Goal: Communication & Community: Participate in discussion

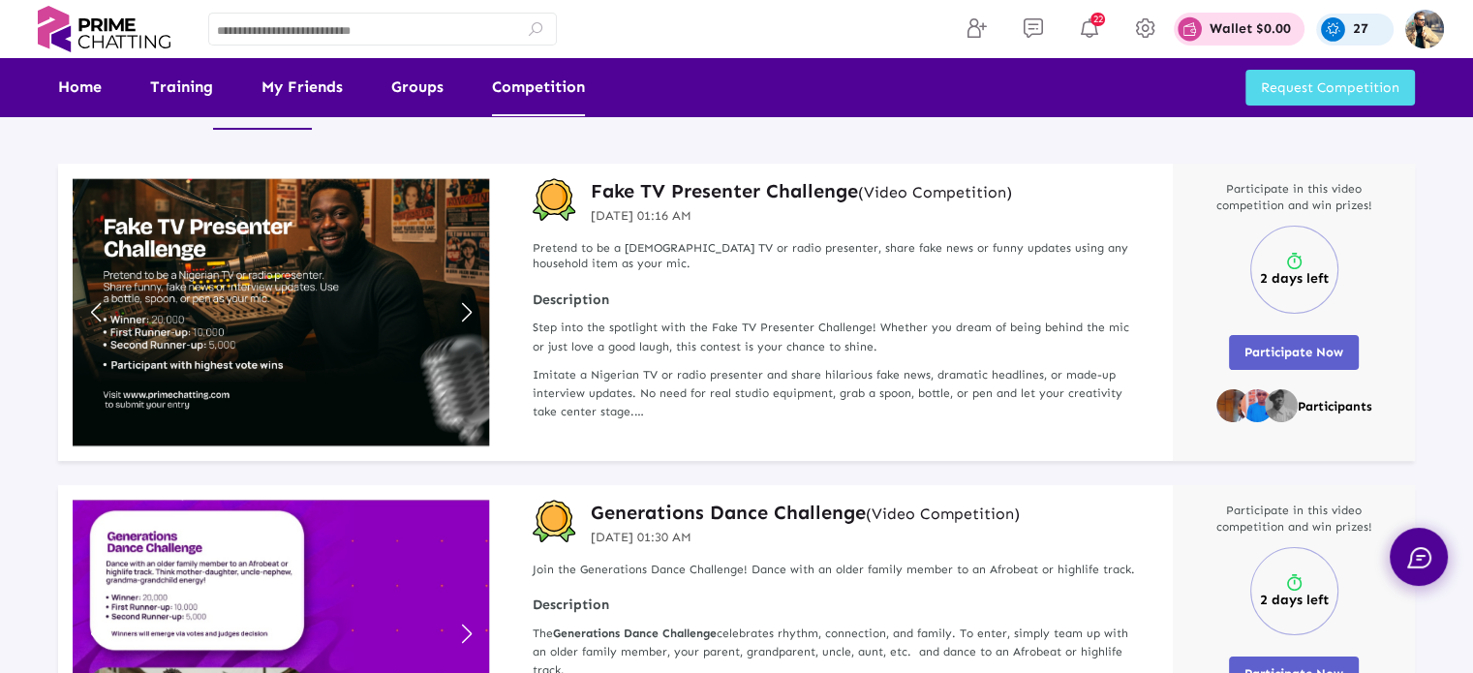
click at [101, 43] on img at bounding box center [104, 29] width 150 height 46
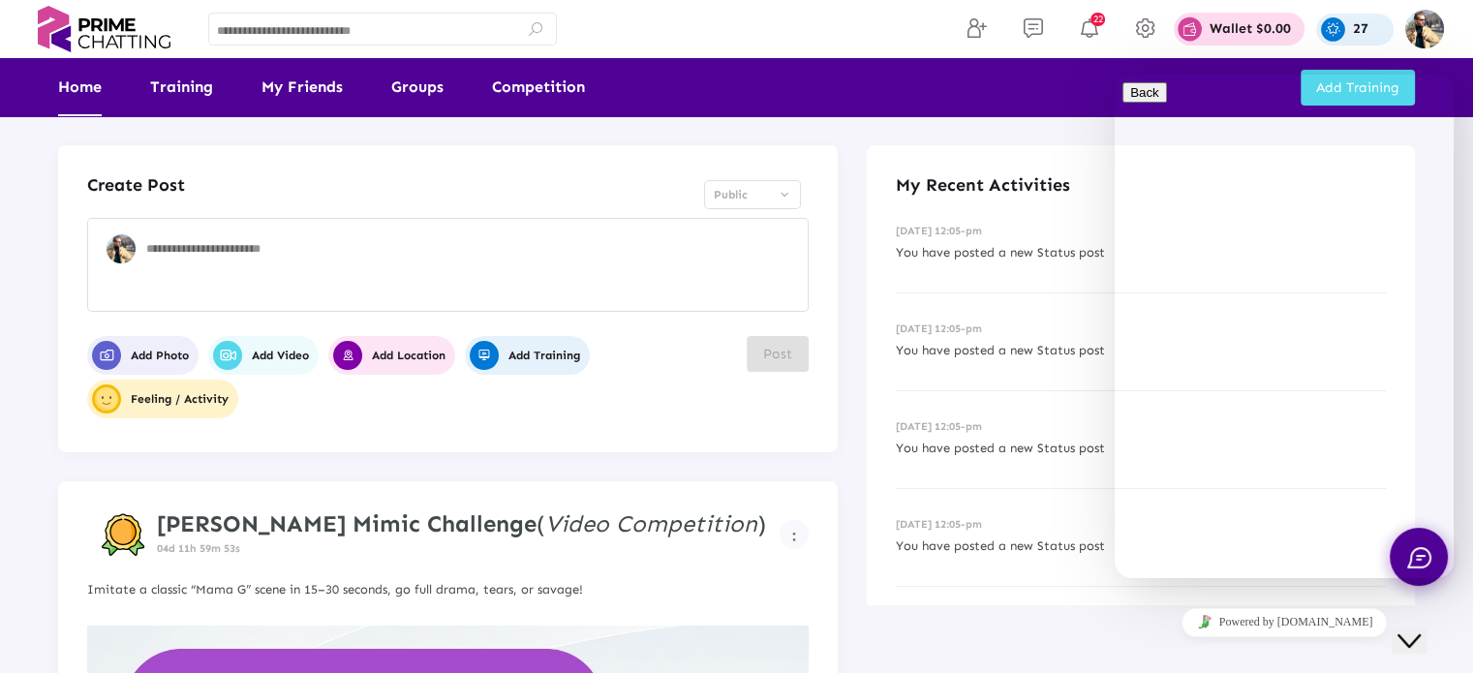
scroll to position [291, 0]
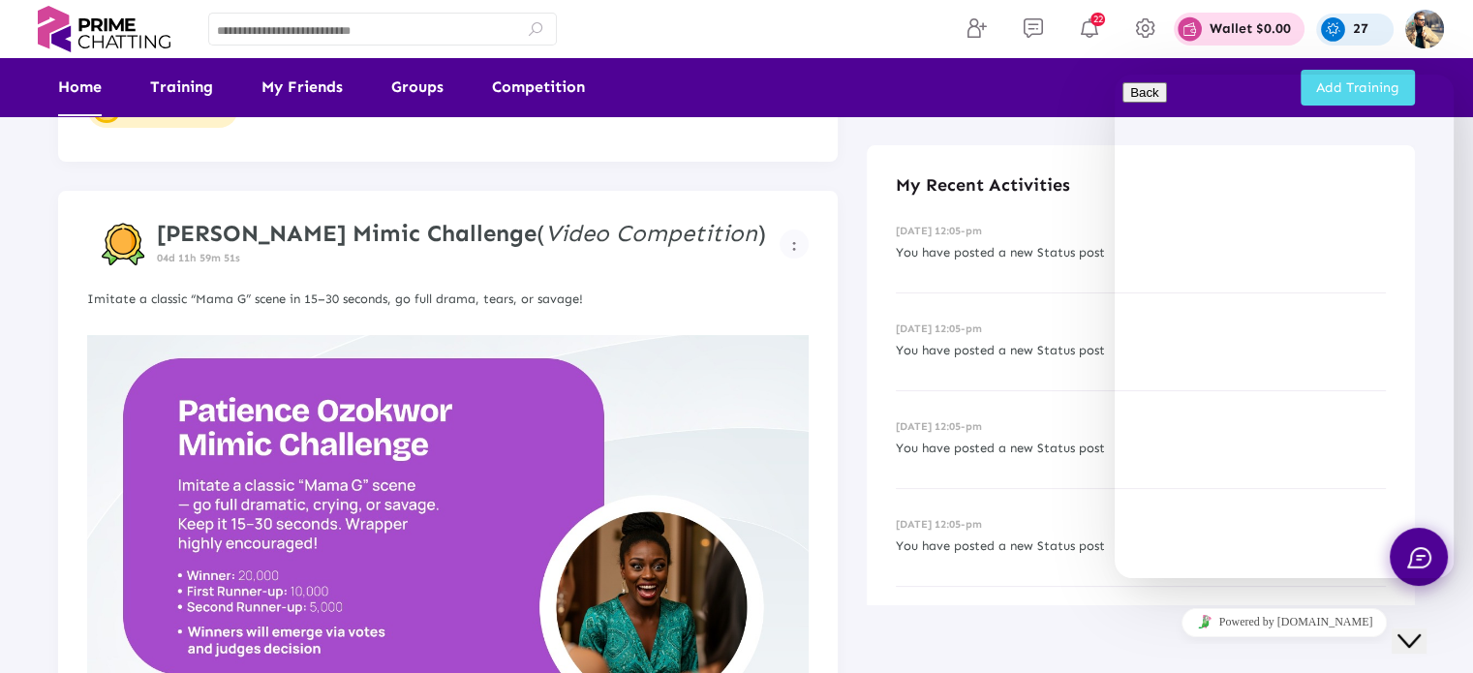
click at [1421, 630] on div "Close Chat This icon closes the chat window." at bounding box center [1409, 641] width 23 height 23
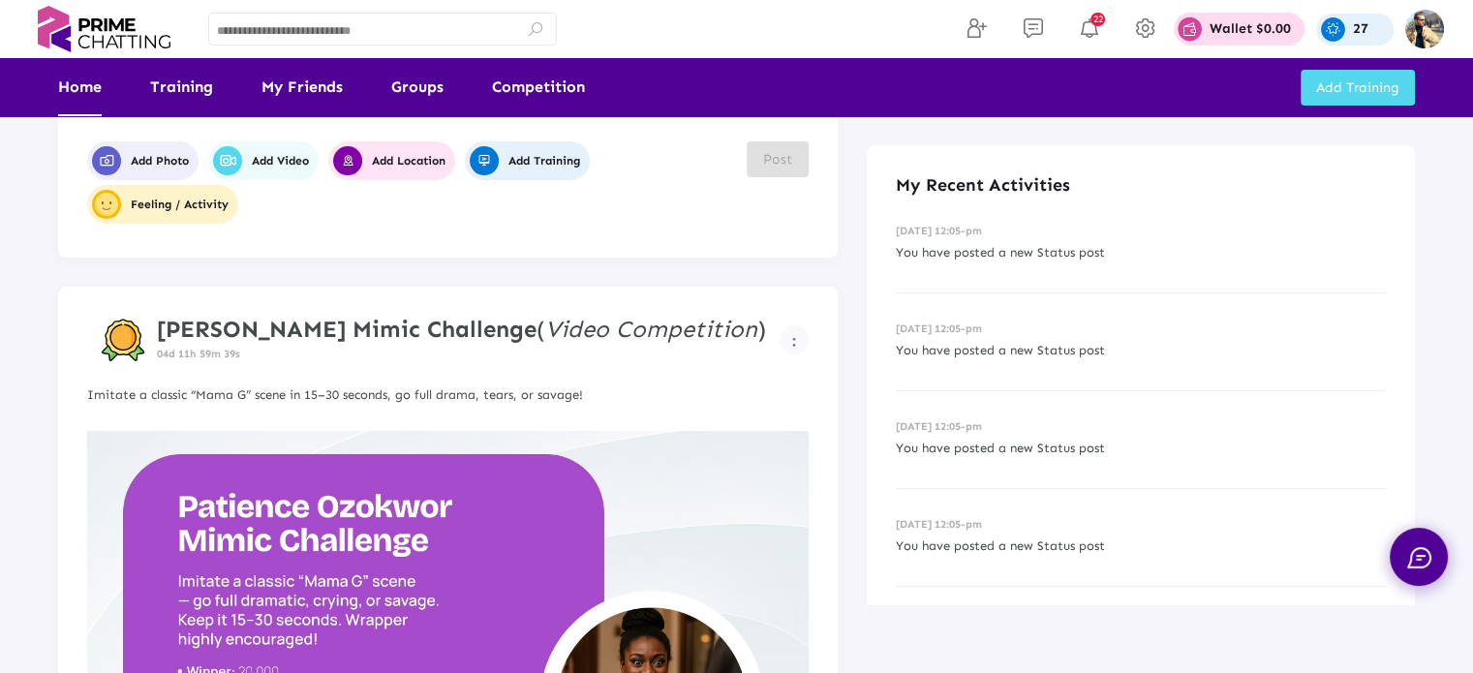
scroll to position [194, 0]
click at [329, 332] on strong "Patience Ozokwor Mimic Challenge" at bounding box center [347, 330] width 380 height 28
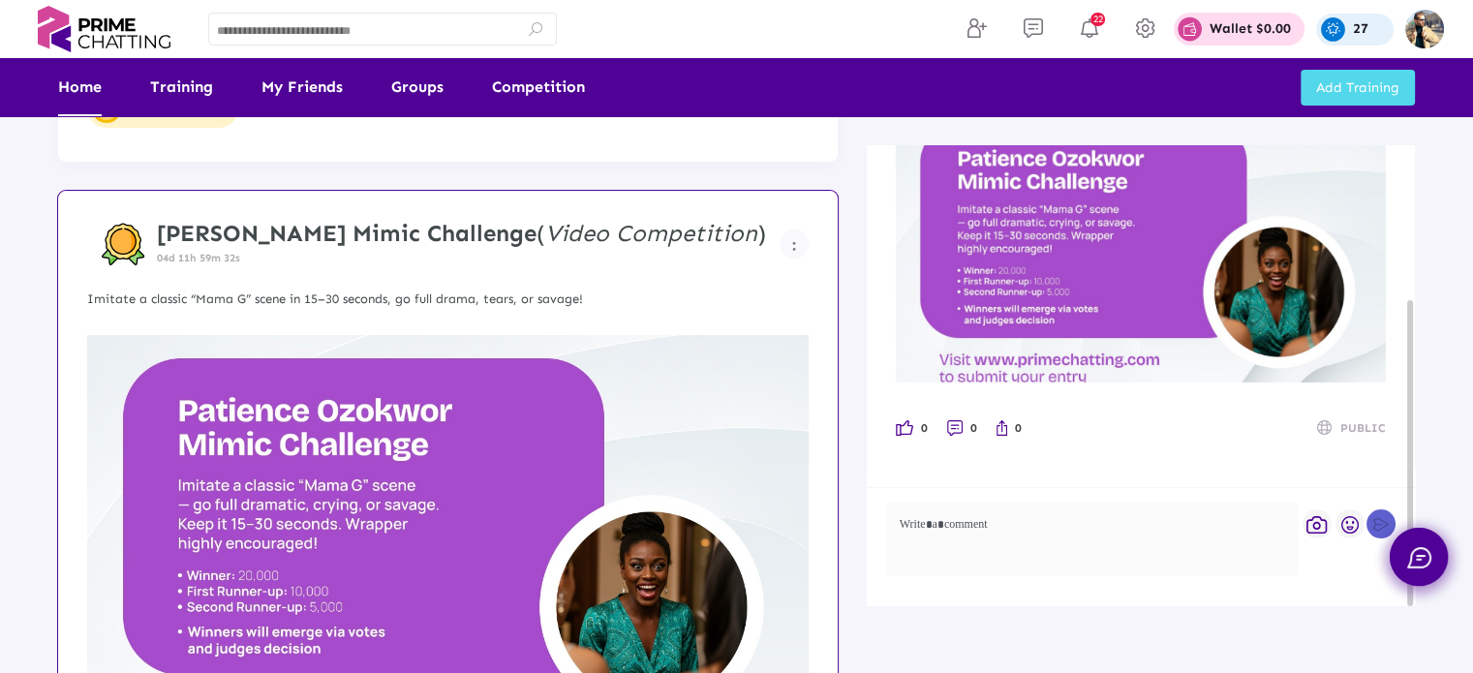
scroll to position [232, 0]
click at [418, 310] on p "Imitate a classic “Mama G” scene in 15–30 seconds, go full drama, tears, or sav…" at bounding box center [448, 299] width 722 height 21
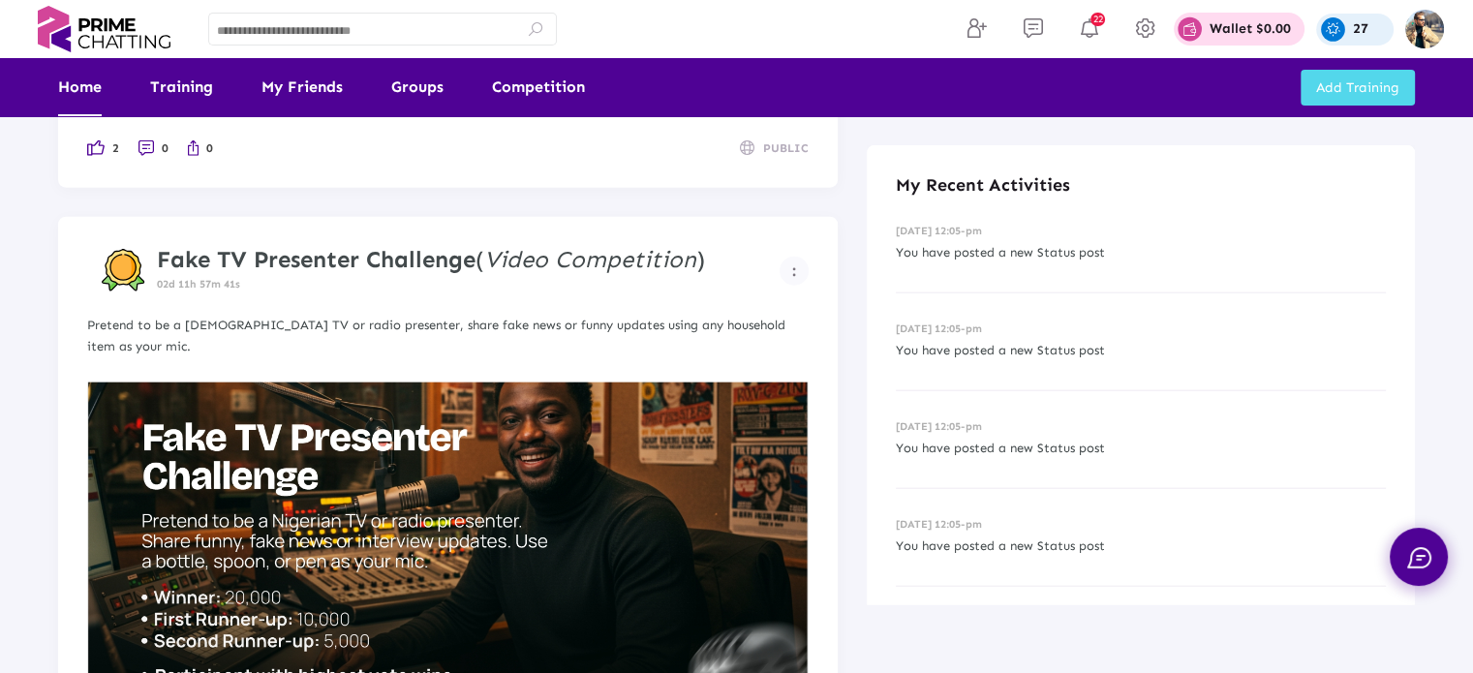
scroll to position [4552, 0]
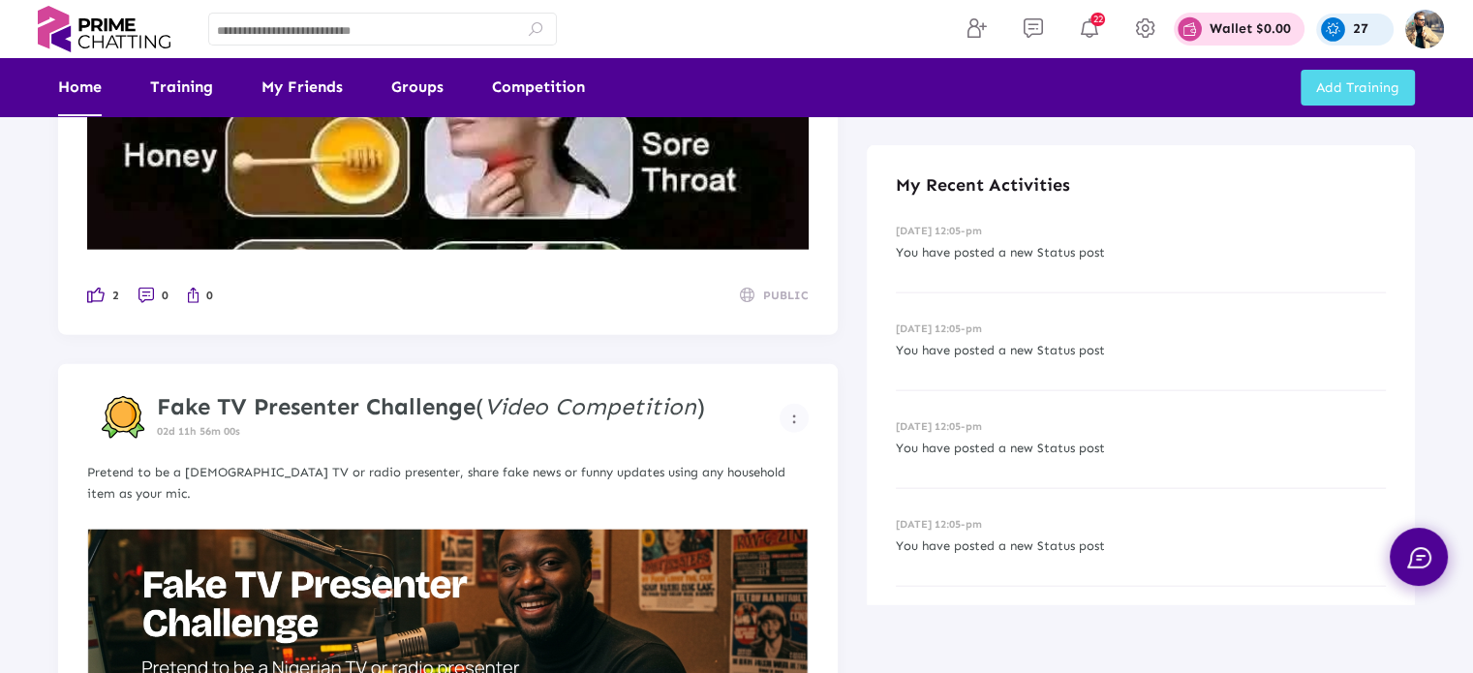
scroll to position [3681, 0]
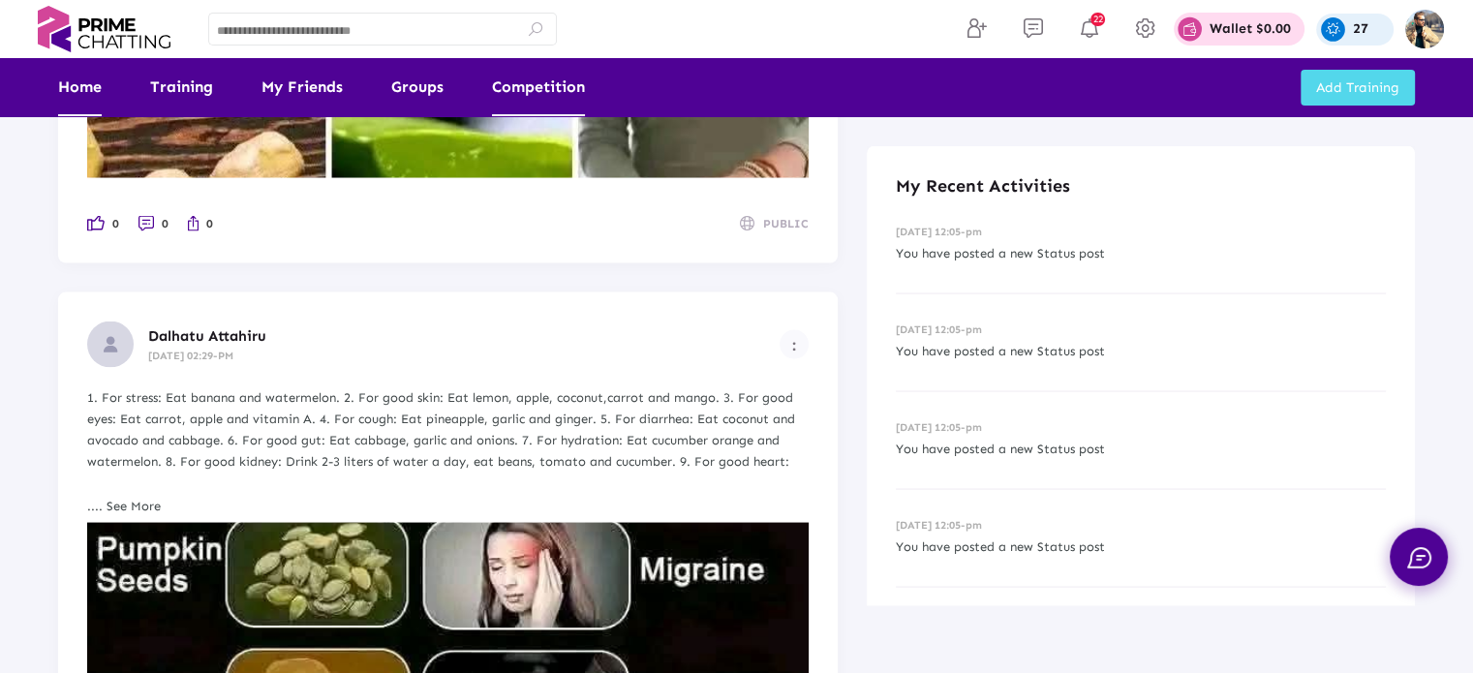
click at [555, 85] on link "Competition" at bounding box center [538, 87] width 93 height 58
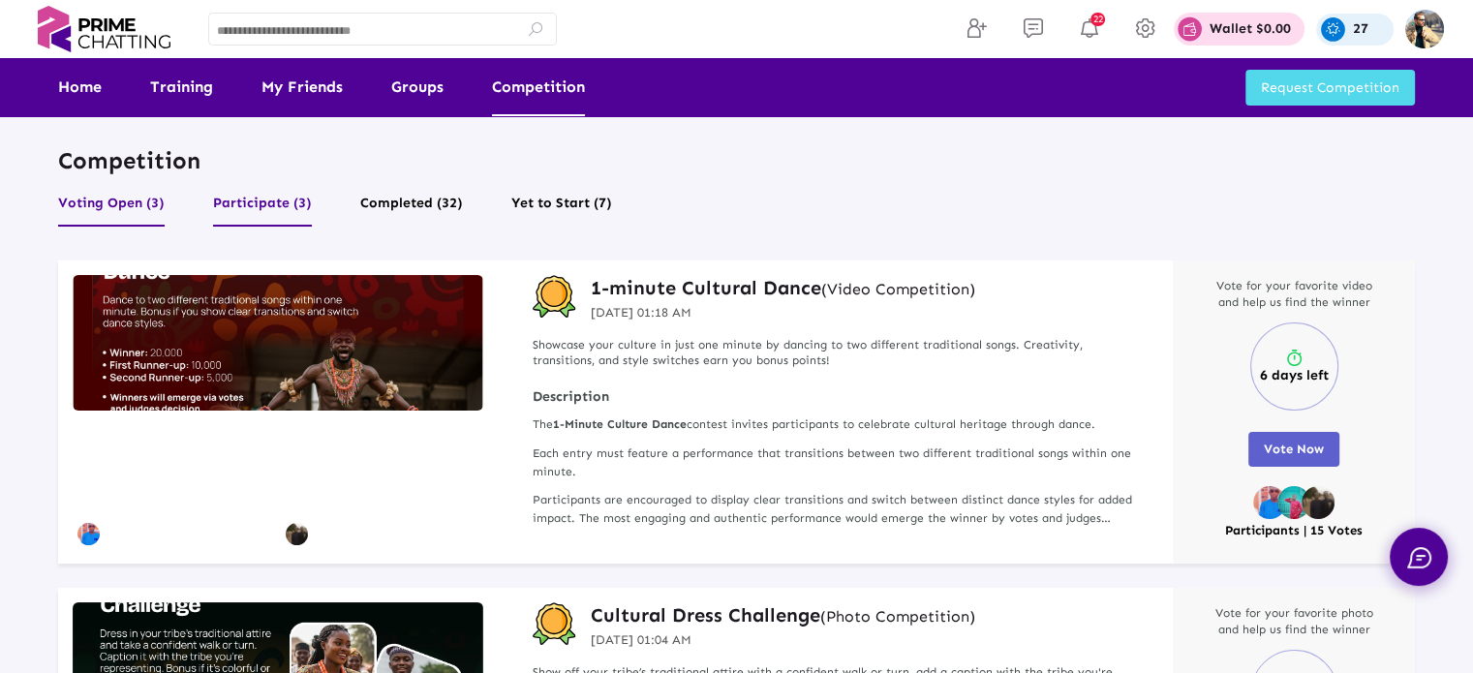
click at [238, 204] on button "Participate (3)" at bounding box center [262, 208] width 99 height 37
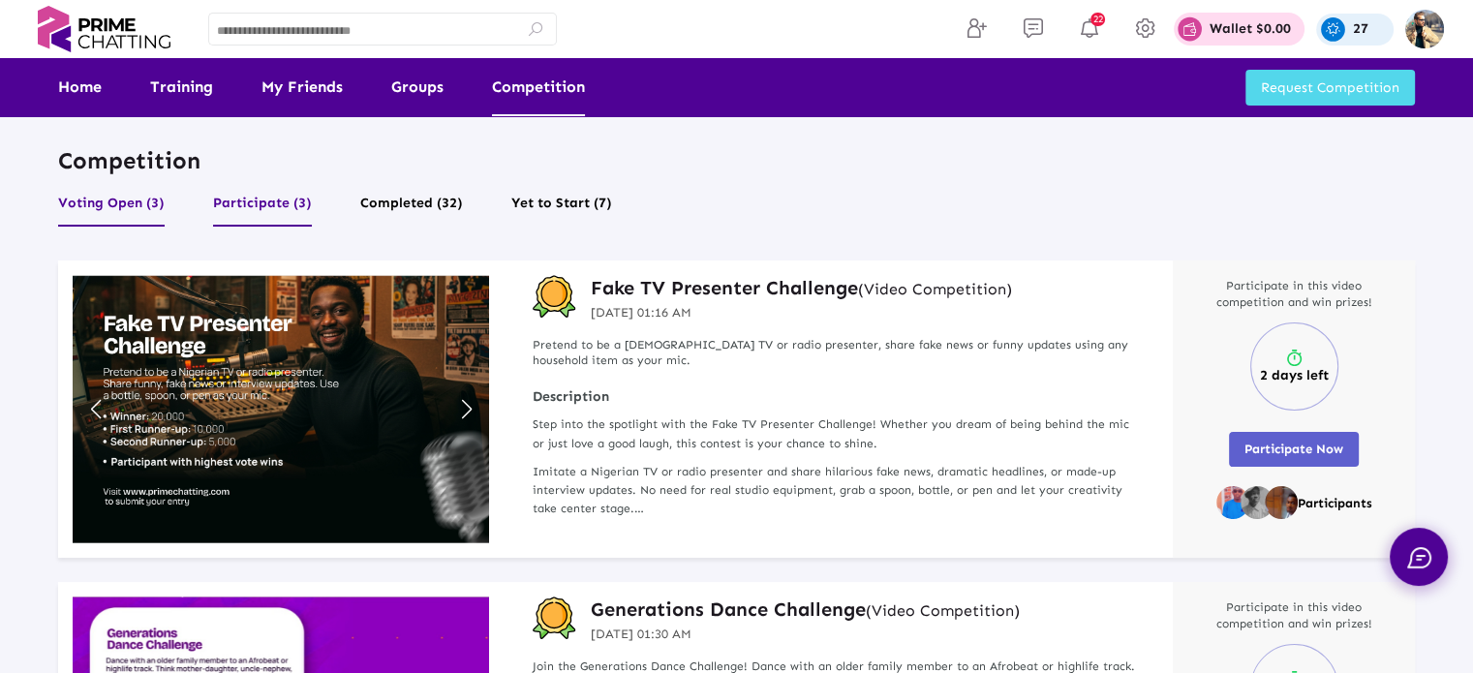
click at [109, 203] on button "Voting Open (3)" at bounding box center [111, 208] width 107 height 37
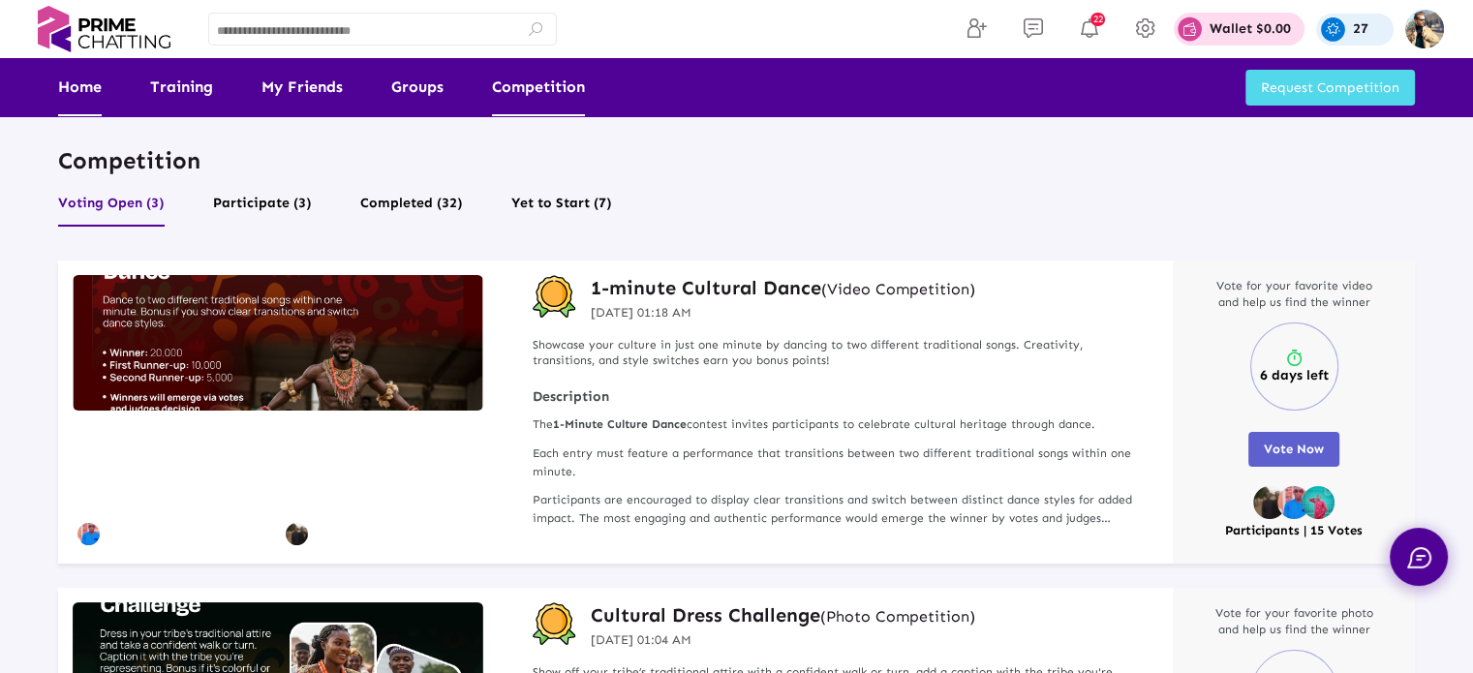
click at [74, 80] on link "Home" at bounding box center [80, 87] width 44 height 58
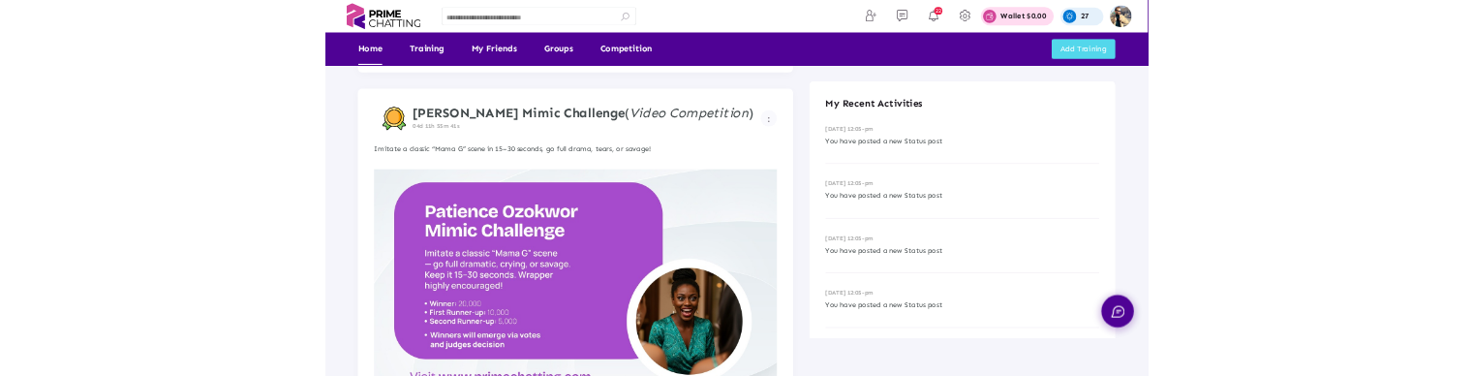
scroll to position [291, 0]
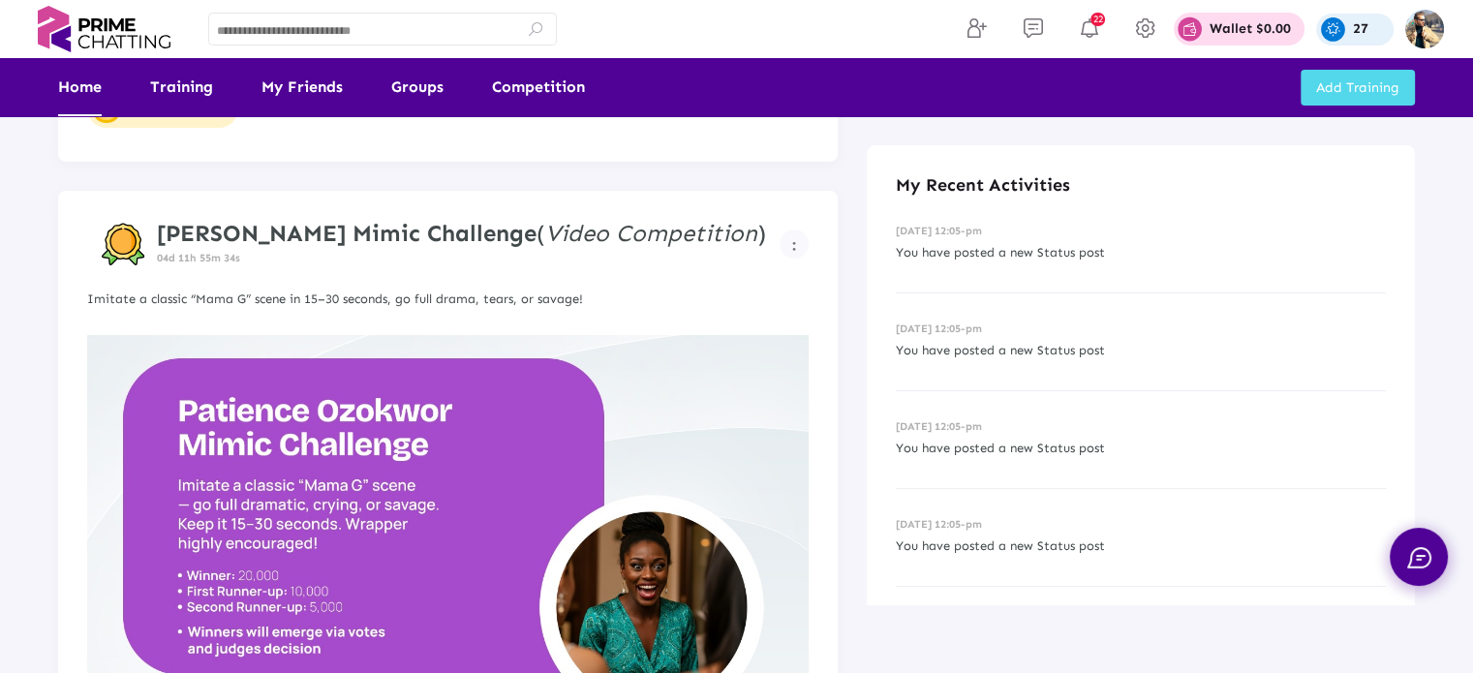
drag, startPoint x: 315, startPoint y: 291, endPoint x: 297, endPoint y: 282, distance: 19.5
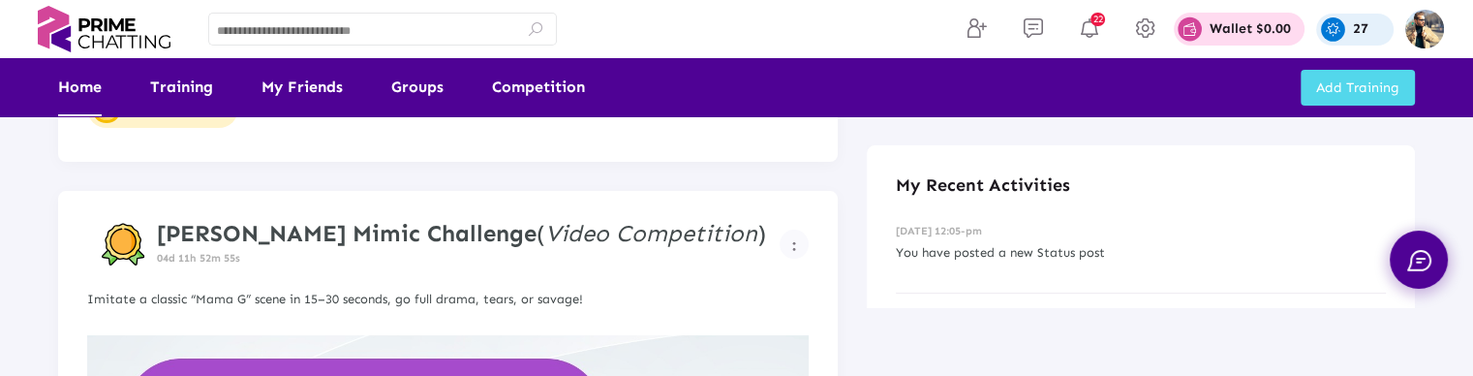
click at [753, 131] on div "Post" at bounding box center [778, 89] width 62 height 87
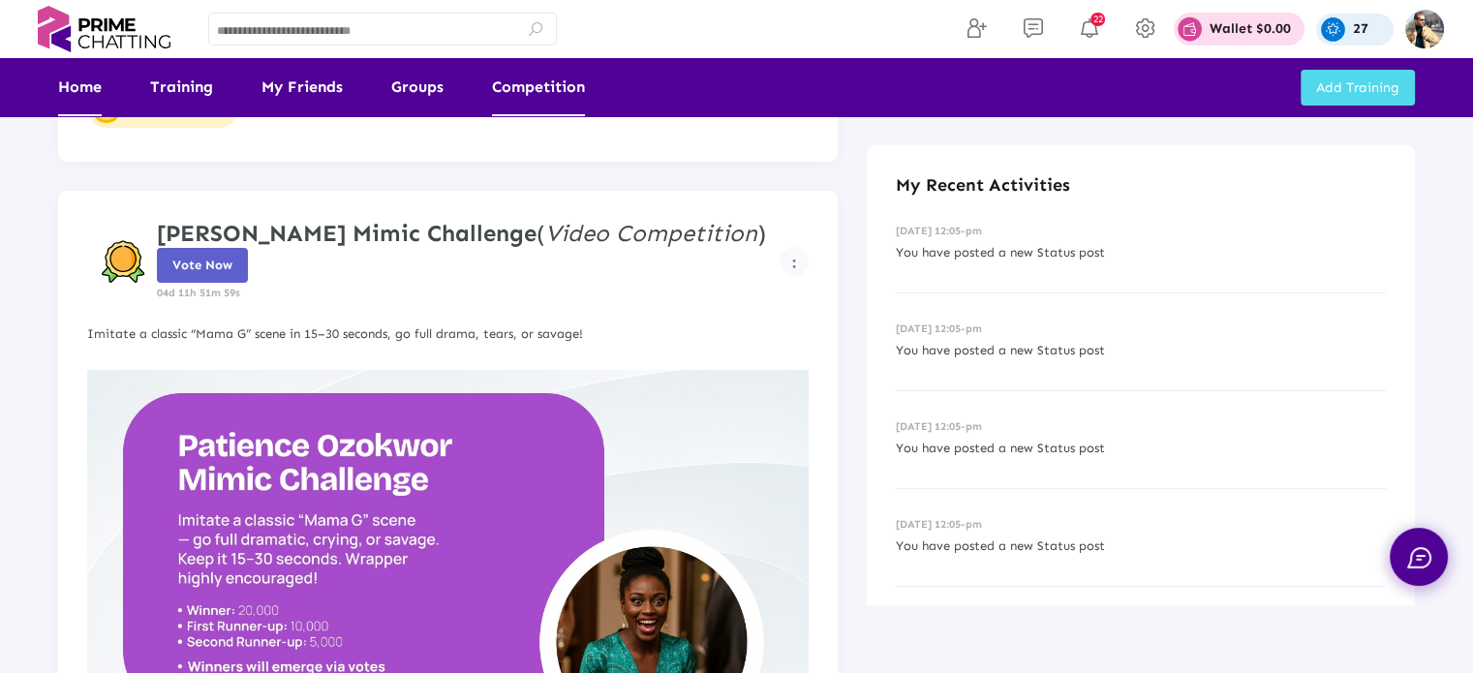
click at [552, 89] on link "Competition" at bounding box center [538, 87] width 93 height 58
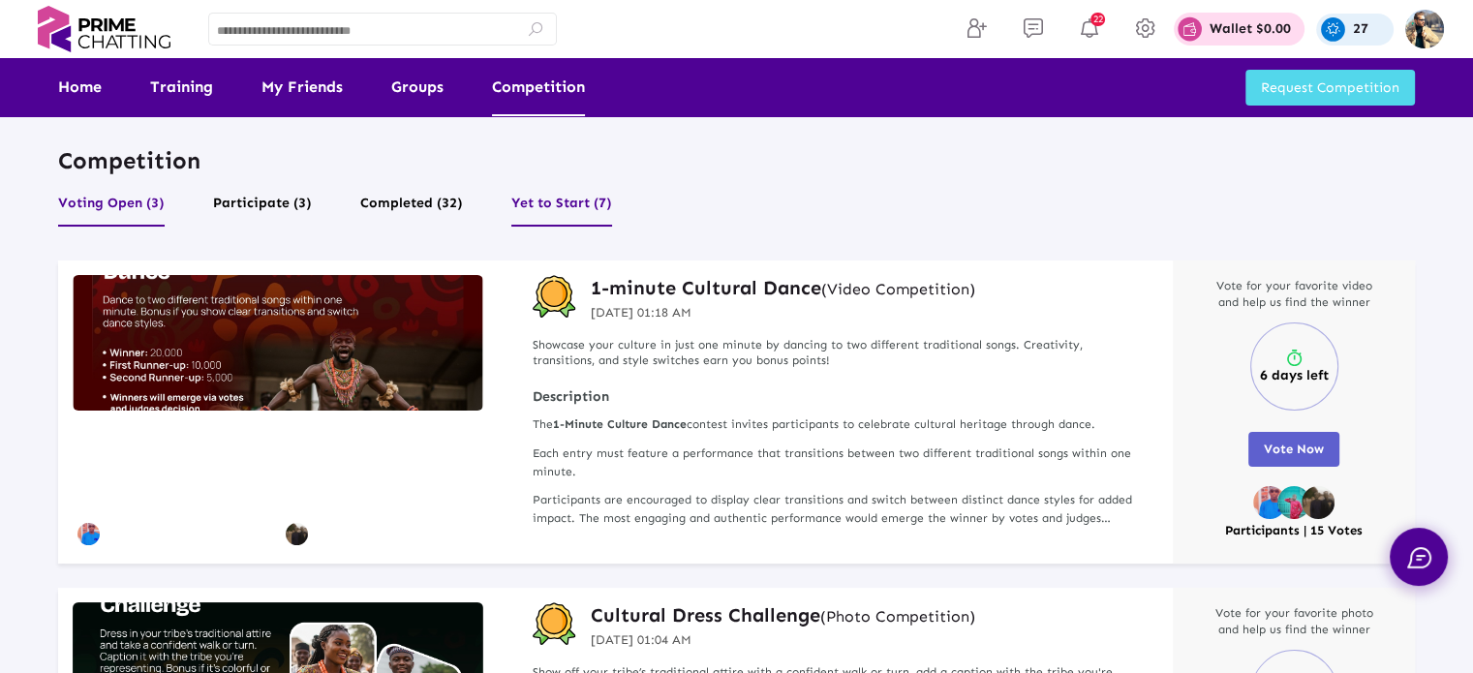
click at [532, 205] on button "Yet to Start (7)" at bounding box center [561, 208] width 101 height 37
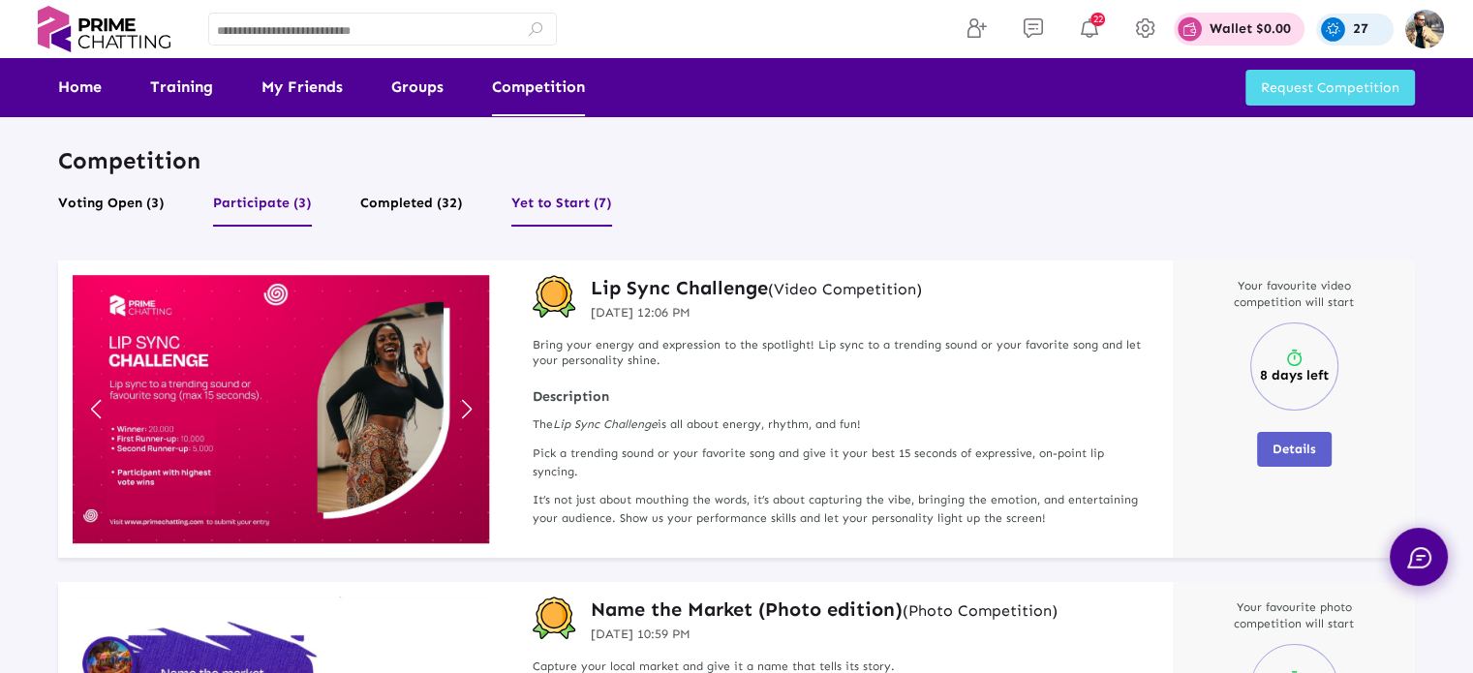
click at [272, 207] on button "Participate (3)" at bounding box center [262, 208] width 99 height 37
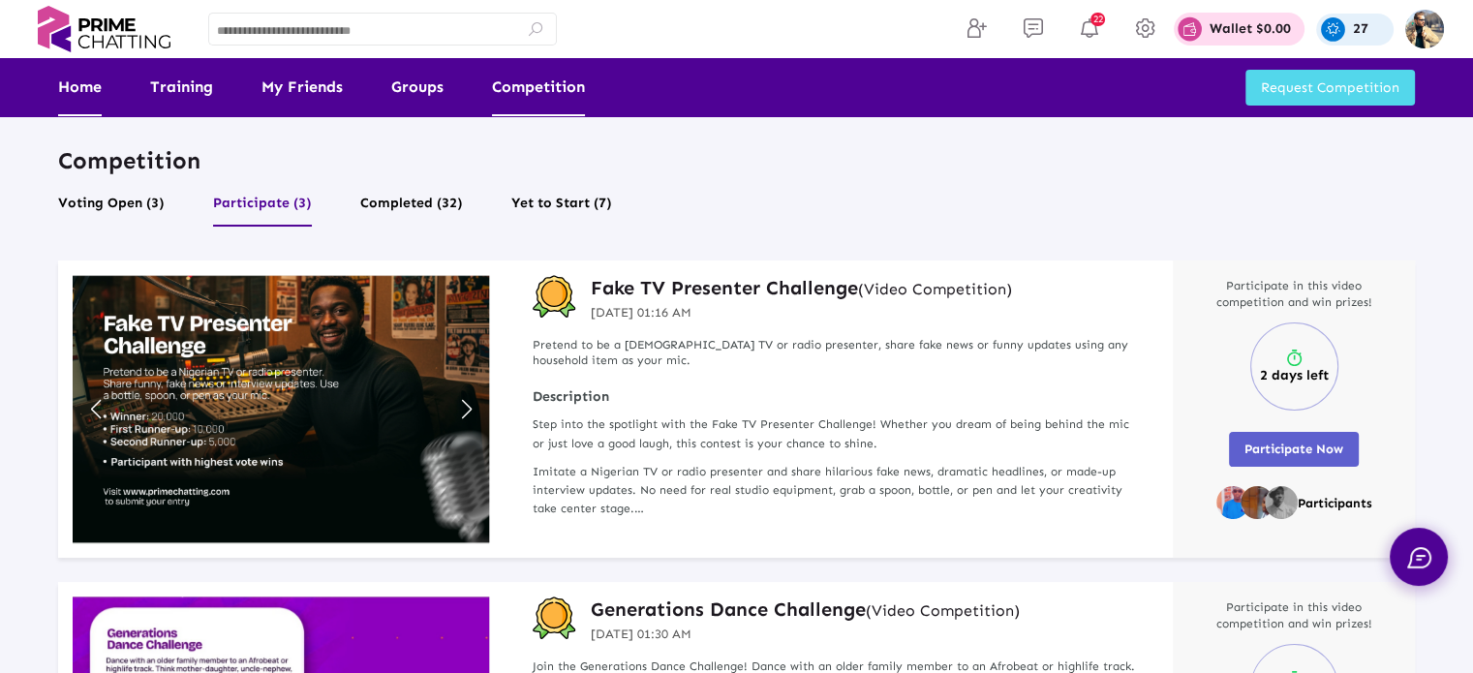
click at [85, 81] on link "Home" at bounding box center [80, 87] width 44 height 58
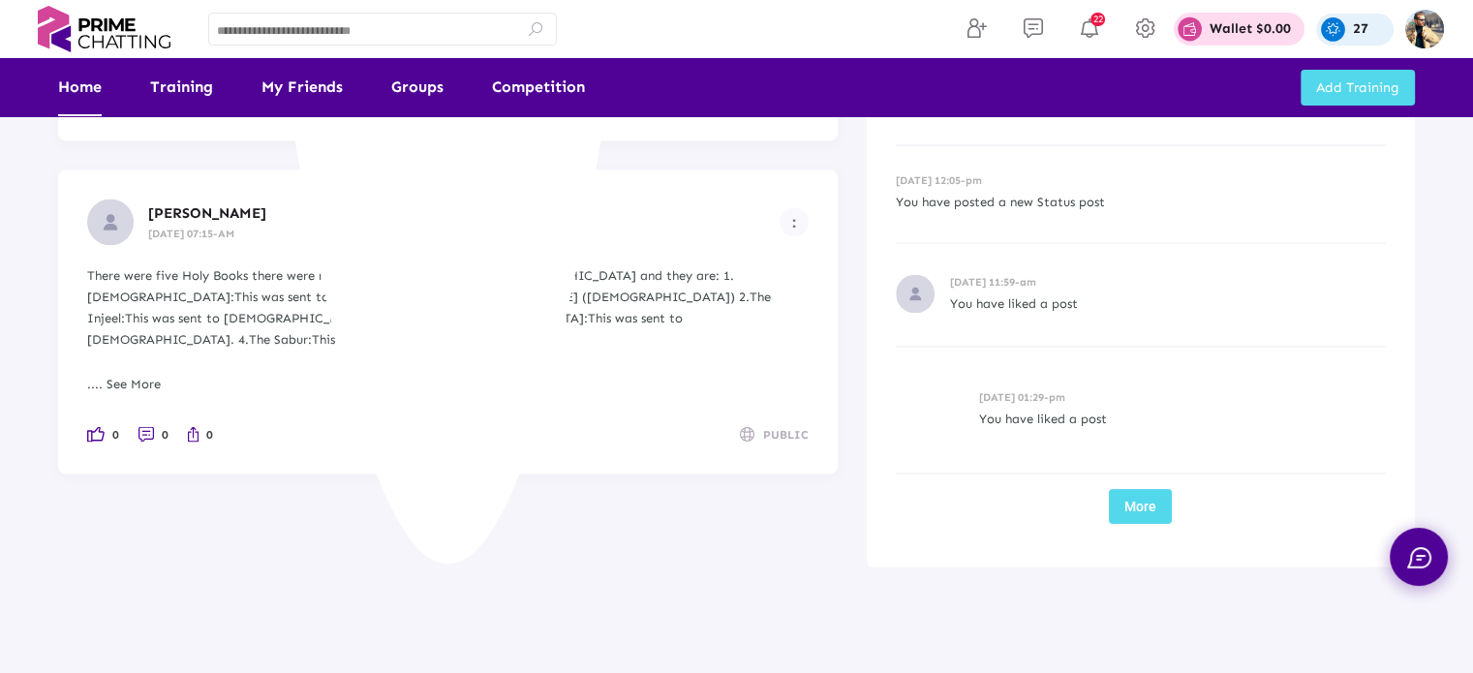
scroll to position [10815, 0]
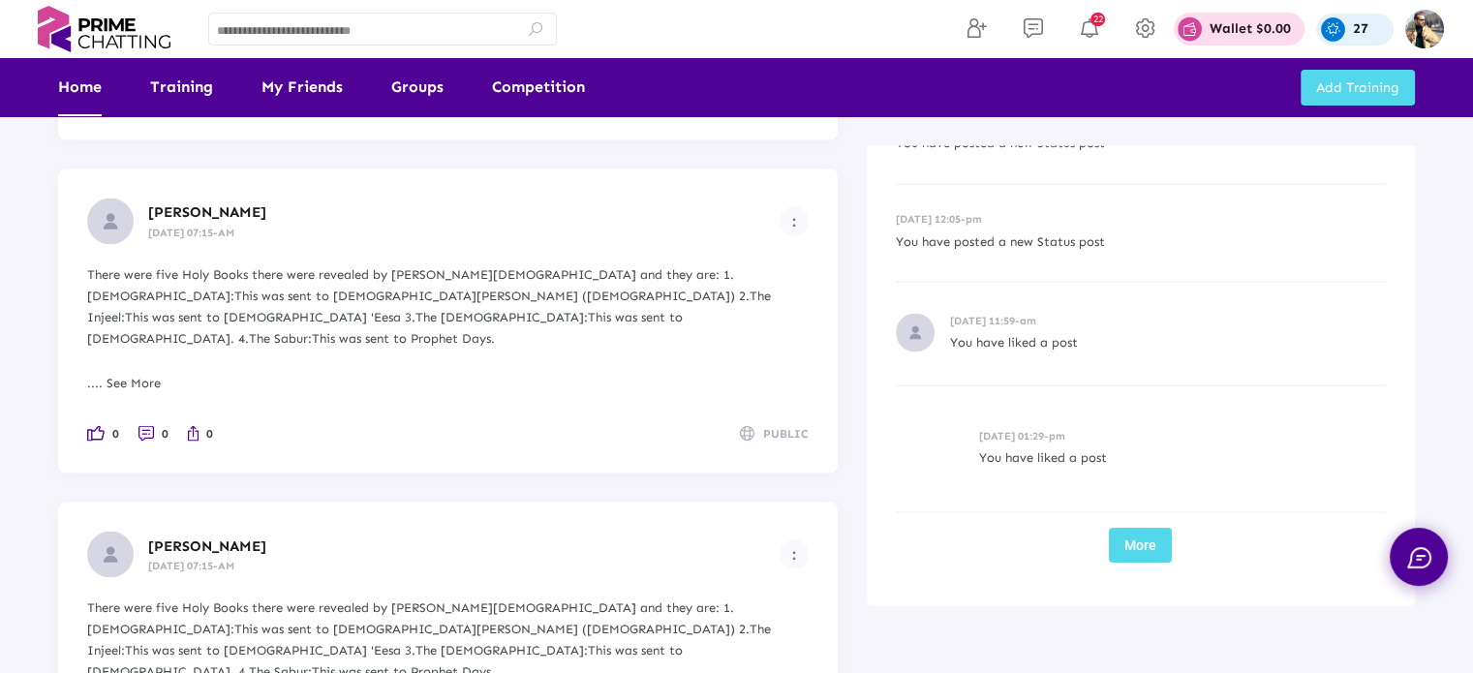
drag, startPoint x: 46, startPoint y: 174, endPoint x: 152, endPoint y: 220, distance: 115.9
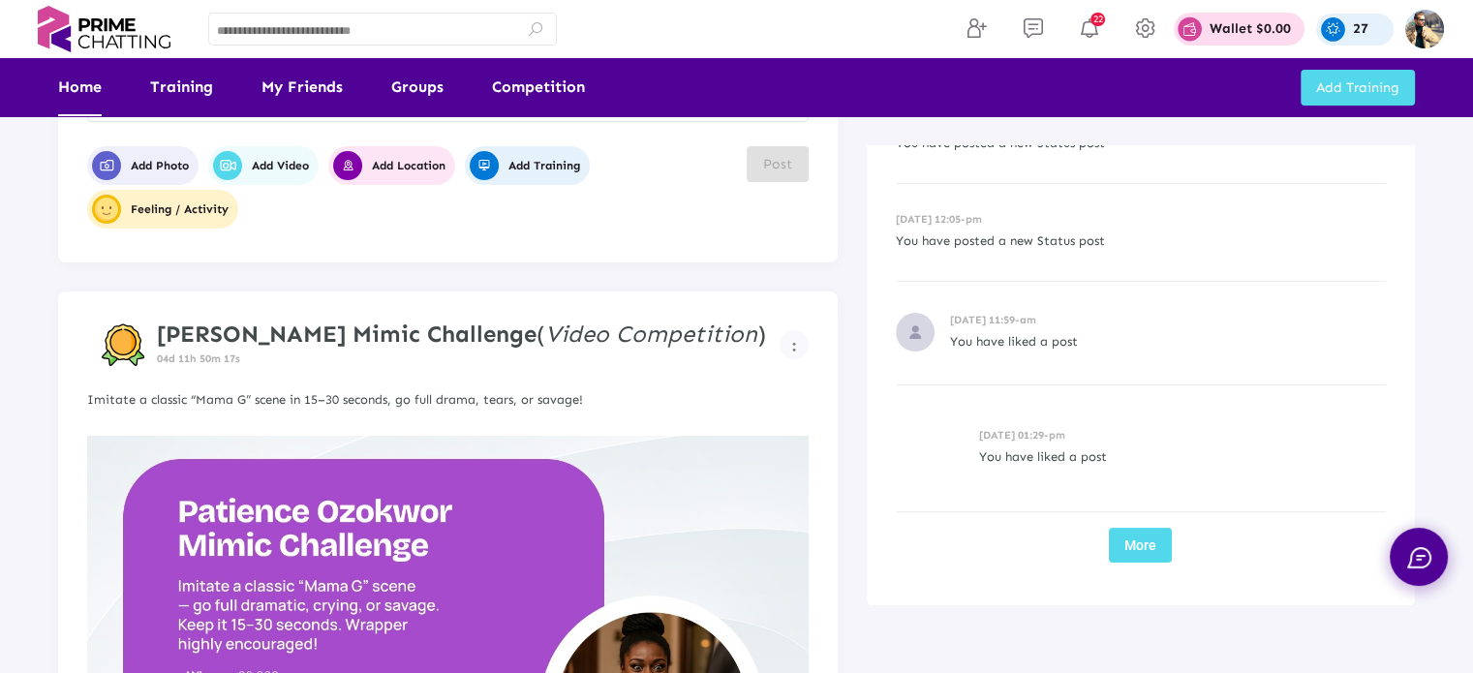
scroll to position [194, 0]
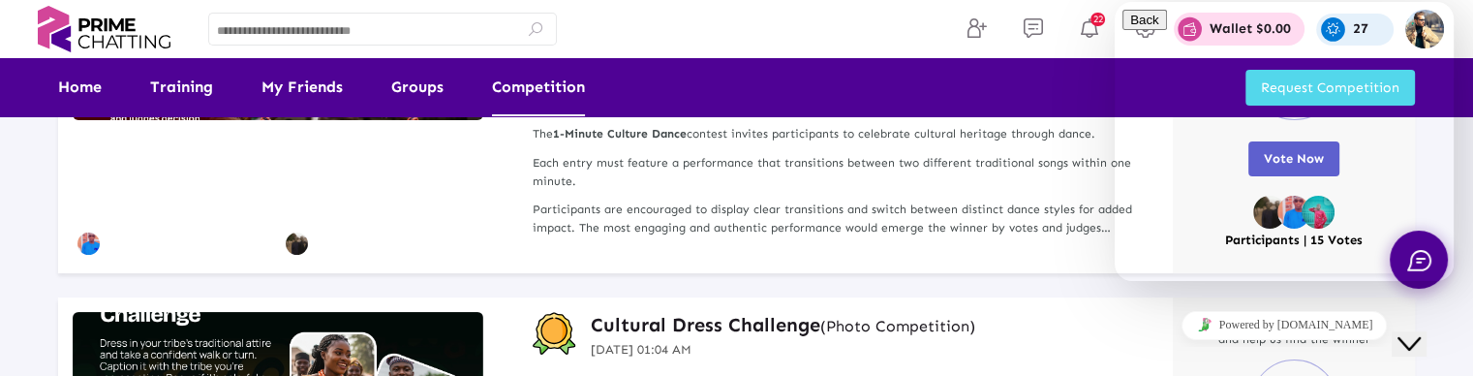
drag, startPoint x: 1413, startPoint y: 333, endPoint x: 2762, endPoint y: 584, distance: 1372.4
click at [1413, 333] on icon "Close Chat This icon closes the chat window." at bounding box center [1409, 343] width 23 height 23
